Goal: Navigation & Orientation: Find specific page/section

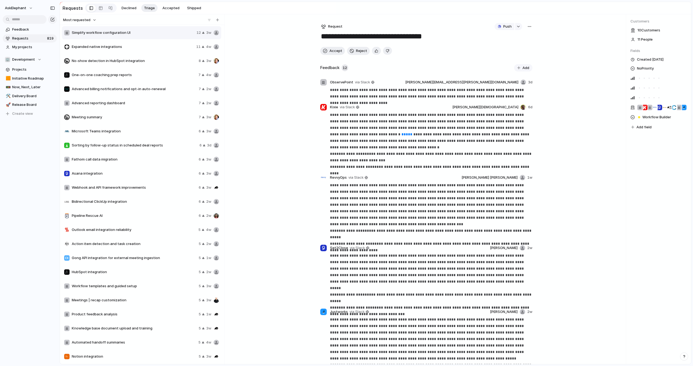
click at [31, 40] on span "Requests" at bounding box center [28, 38] width 33 height 5
click at [36, 41] on link "Requests 820" at bounding box center [30, 38] width 54 height 8
